Goal: Navigation & Orientation: Find specific page/section

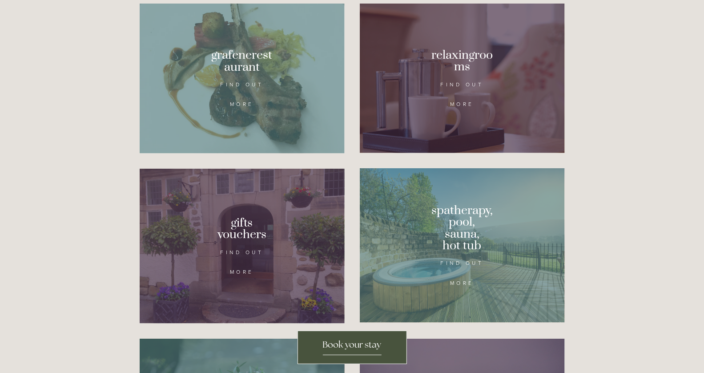
scroll to position [520, 0]
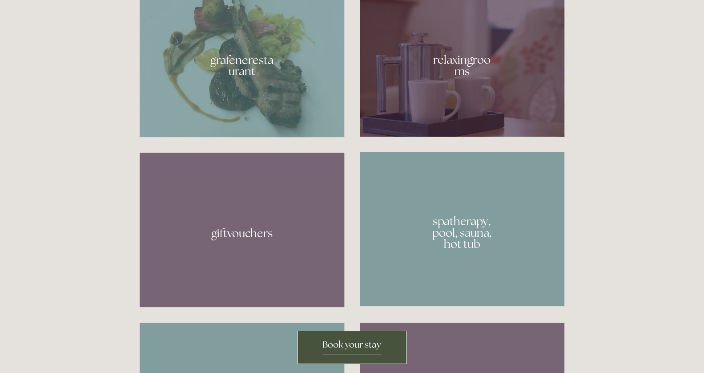
scroll to position [545, 0]
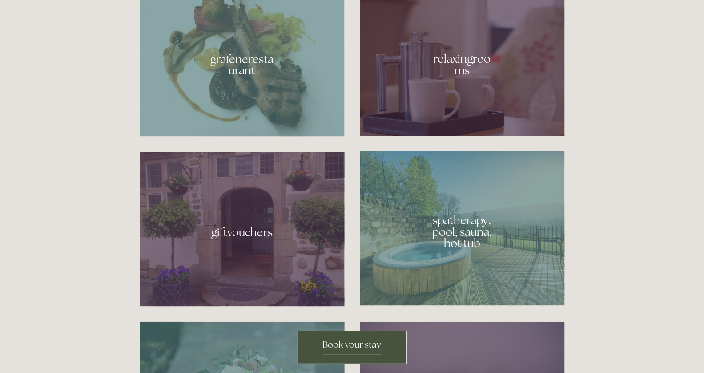
click at [274, 108] on div at bounding box center [242, 62] width 205 height 150
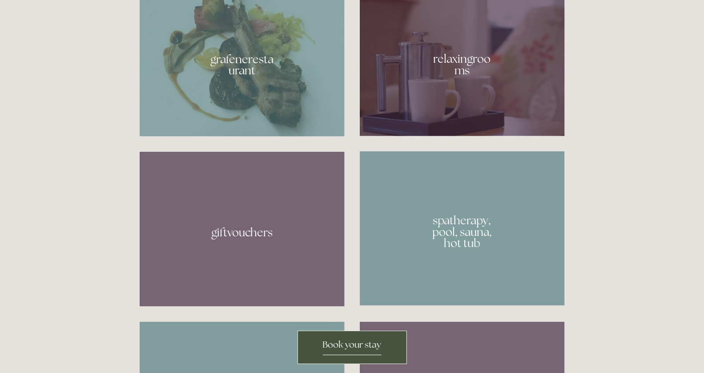
scroll to position [545, 0]
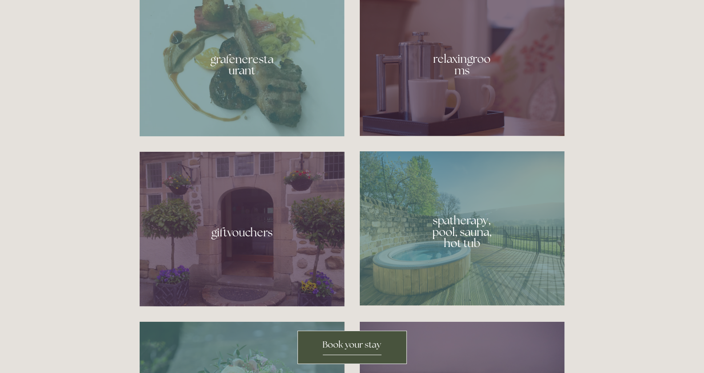
click at [470, 134] on div at bounding box center [462, 61] width 205 height 149
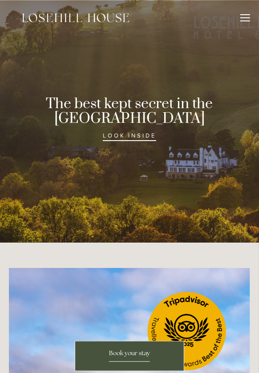
click at [170, 110] on strong "The best kept secret in the [GEOGRAPHIC_DATA]" at bounding box center [129, 111] width 167 height 33
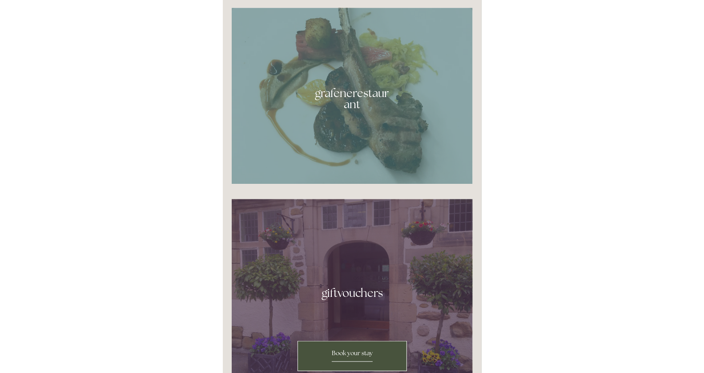
scroll to position [803, 0]
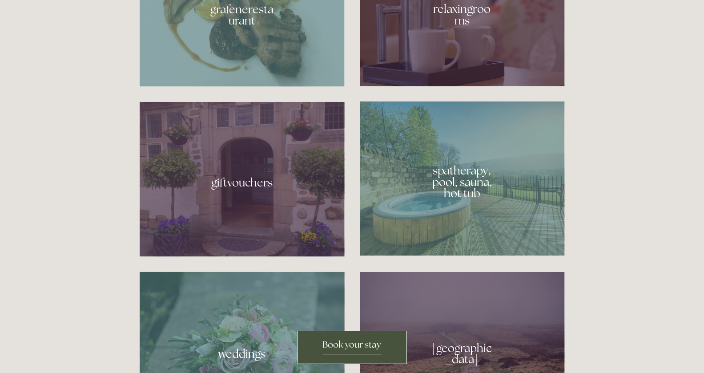
scroll to position [555, 0]
